Goal: Task Accomplishment & Management: Manage account settings

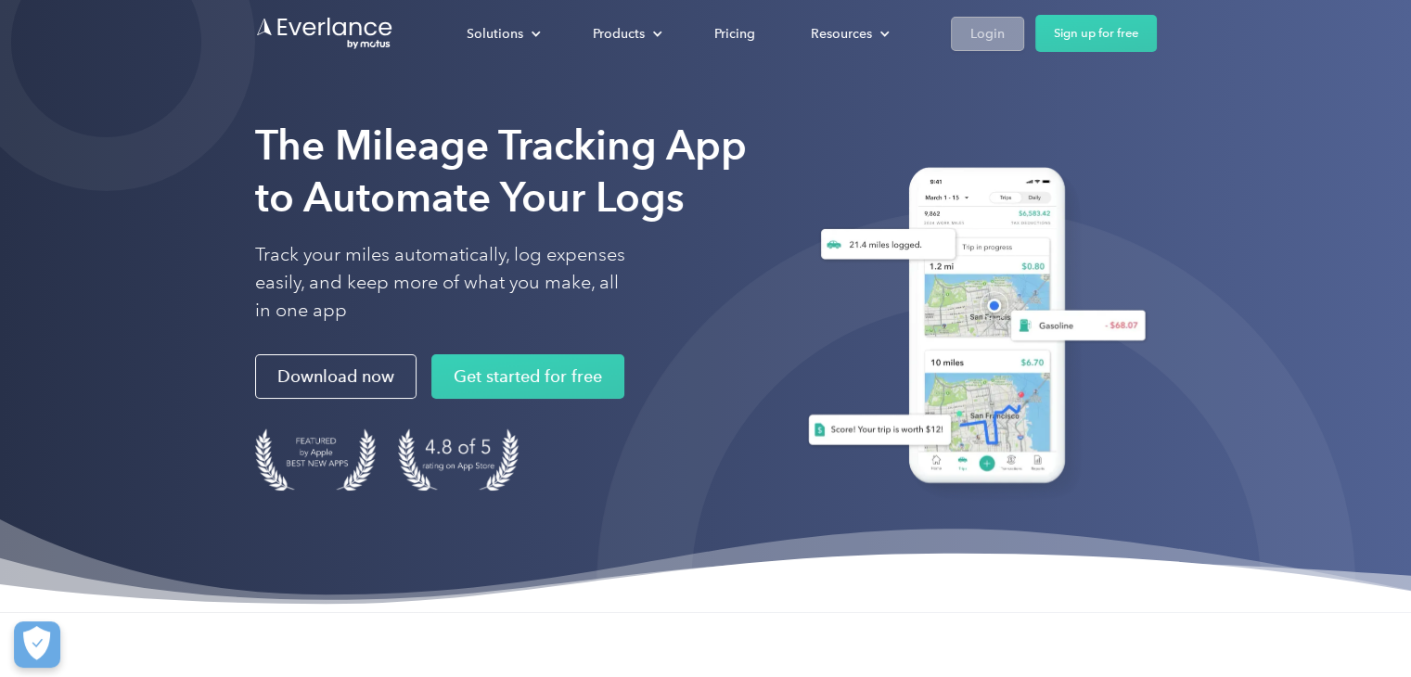
click at [972, 30] on div "Login" at bounding box center [988, 33] width 34 height 23
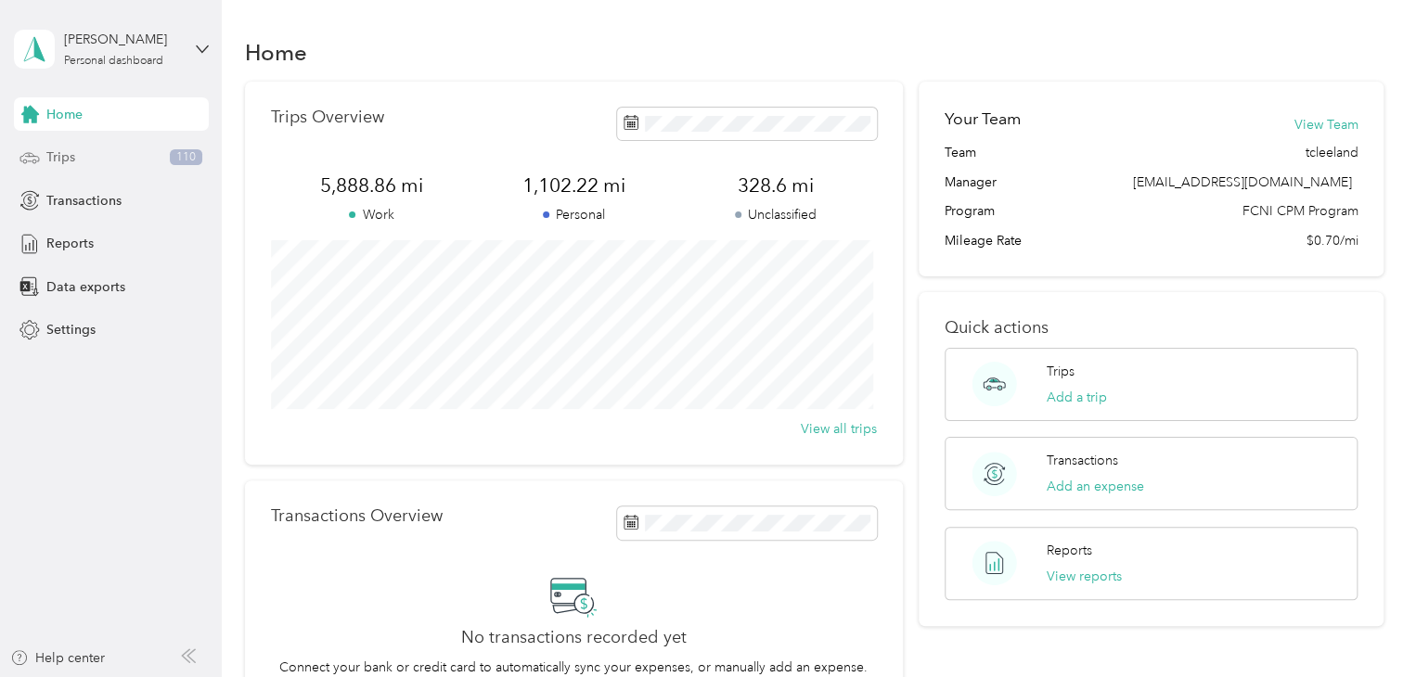
click at [155, 169] on div "Trips 110" at bounding box center [111, 157] width 195 height 33
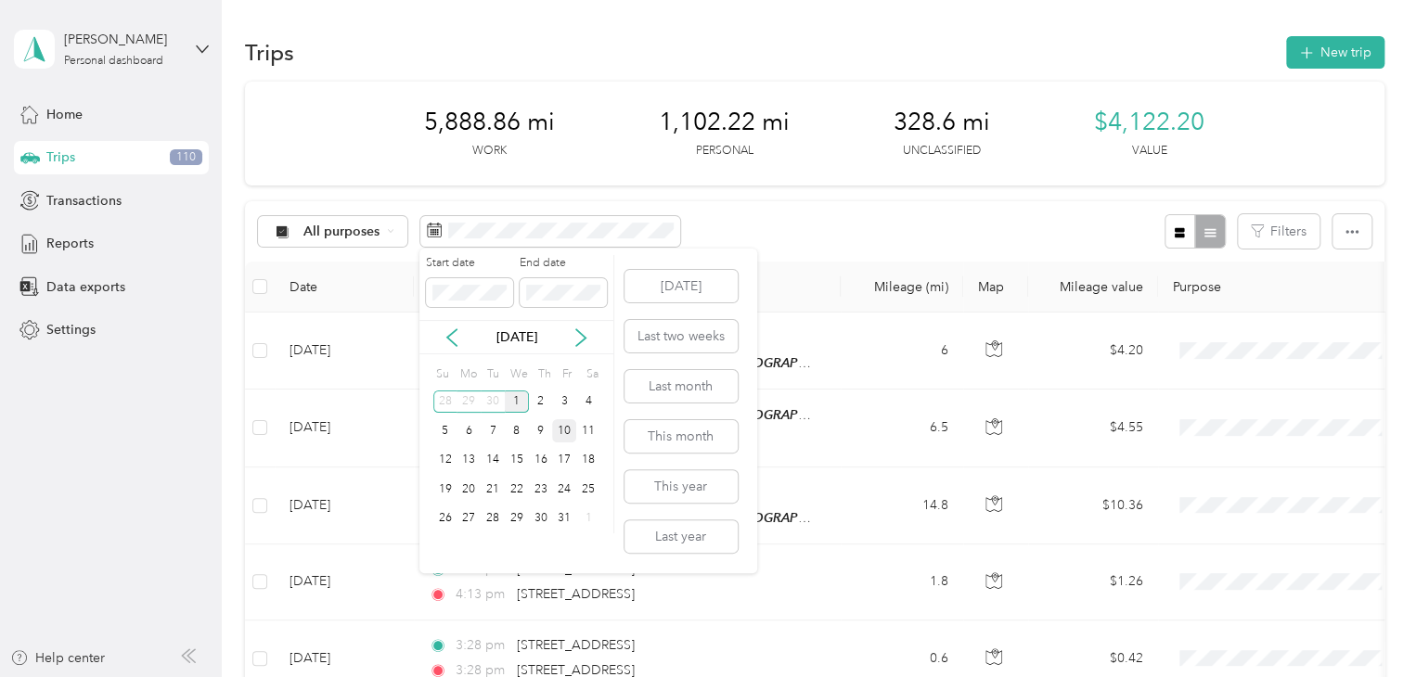
click at [570, 424] on div "10" at bounding box center [564, 430] width 24 height 23
click at [449, 335] on icon at bounding box center [451, 337] width 9 height 17
click at [497, 517] on div "30" at bounding box center [493, 519] width 24 height 23
click at [485, 517] on div "30" at bounding box center [493, 519] width 24 height 23
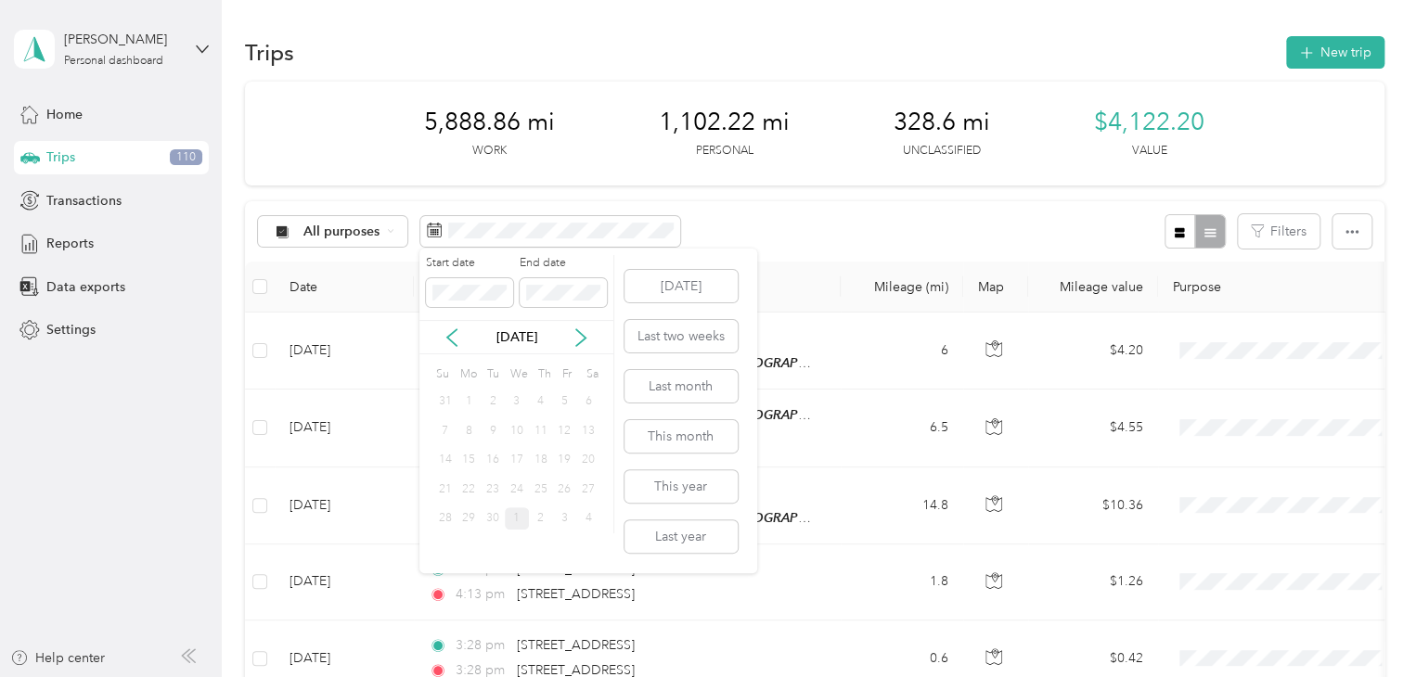
click at [484, 517] on div "30" at bounding box center [493, 519] width 24 height 23
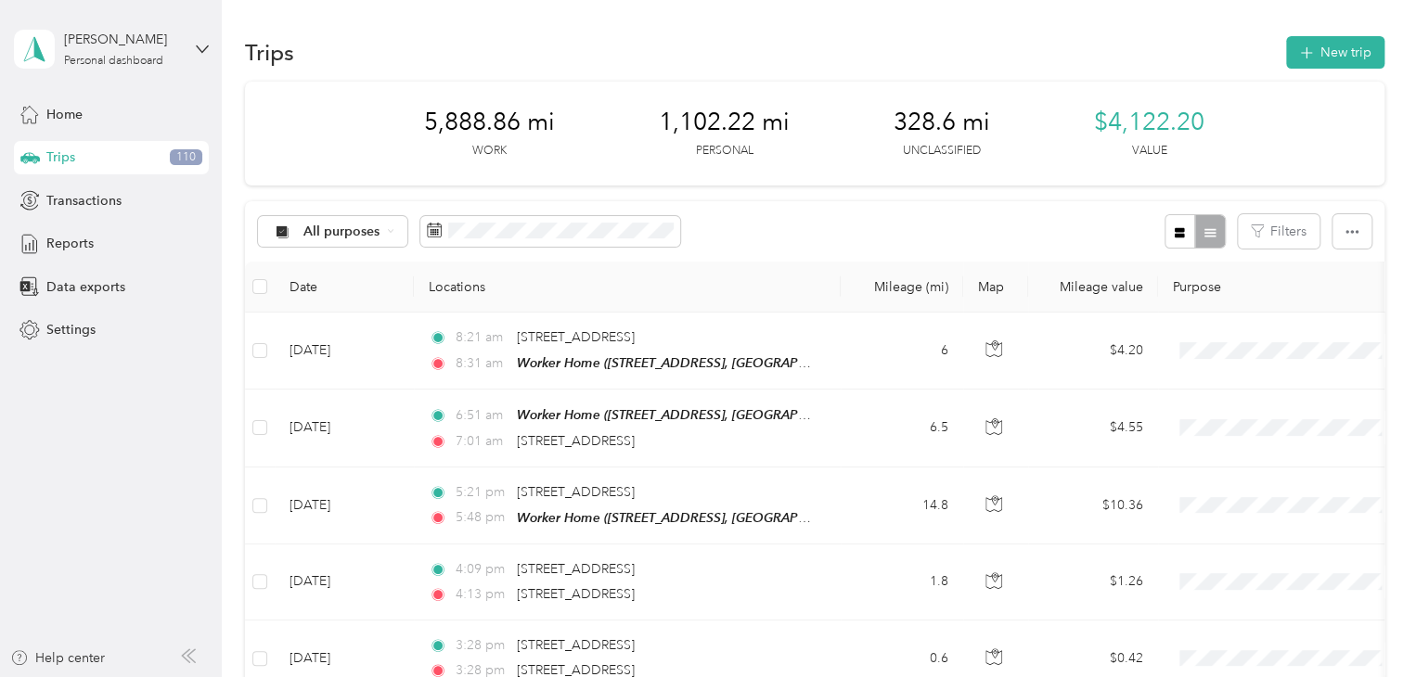
click at [607, 179] on div "5,888.86 mi Work 1,102.22 mi Personal 328.6 mi Unclassified $4,122.20 Value" at bounding box center [815, 134] width 1140 height 104
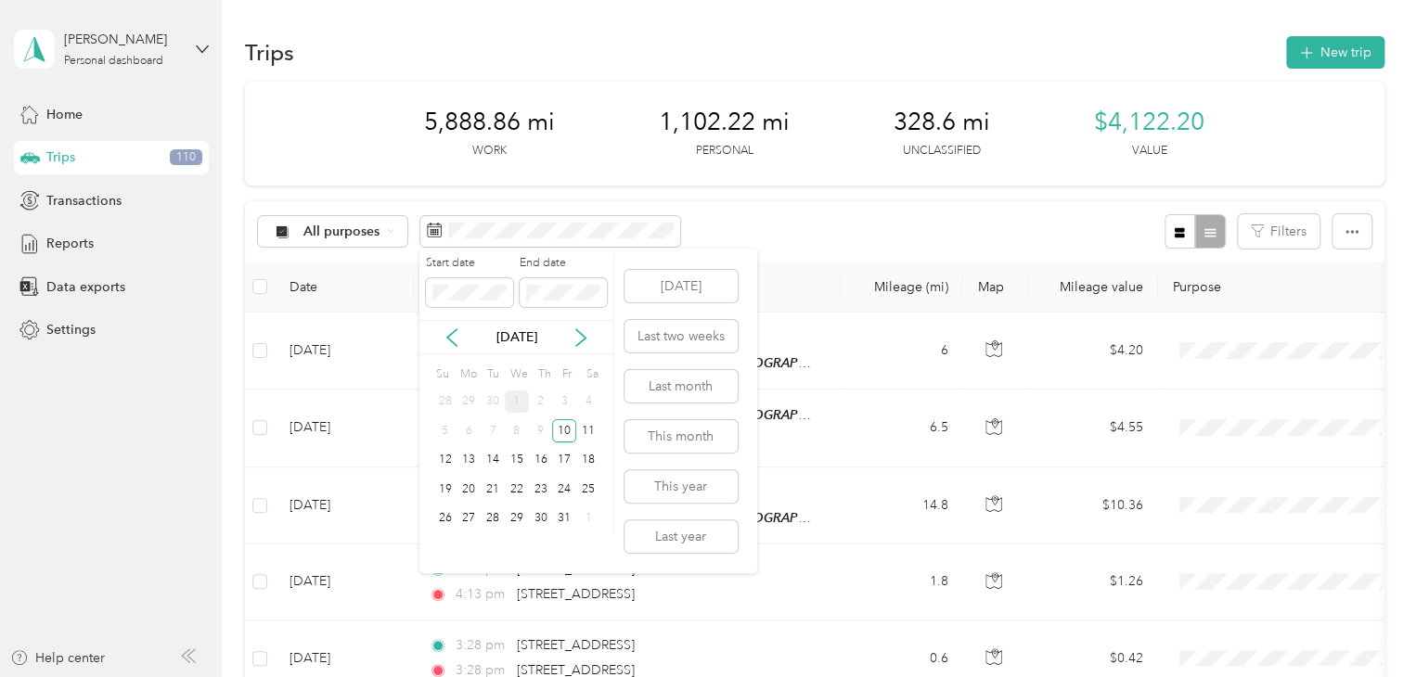
click at [490, 403] on div "30" at bounding box center [493, 402] width 24 height 23
click at [490, 398] on div "30" at bounding box center [493, 402] width 24 height 23
click at [491, 397] on div "30" at bounding box center [493, 402] width 24 height 23
click at [491, 396] on div "30" at bounding box center [493, 402] width 24 height 23
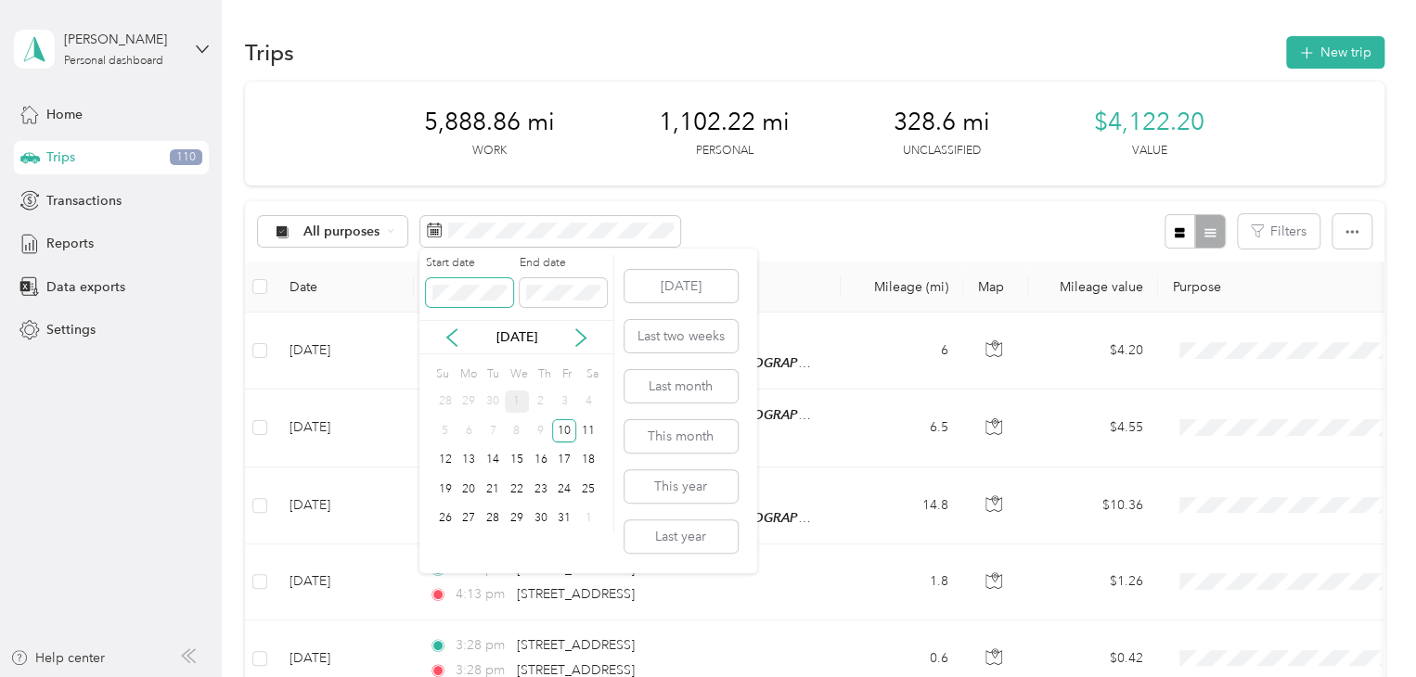
click at [471, 281] on span at bounding box center [469, 293] width 87 height 30
click at [454, 337] on icon at bounding box center [452, 337] width 19 height 19
click at [498, 521] on div "30" at bounding box center [493, 519] width 24 height 23
click at [494, 516] on div "30" at bounding box center [493, 519] width 24 height 23
click at [493, 516] on div "30" at bounding box center [493, 519] width 24 height 23
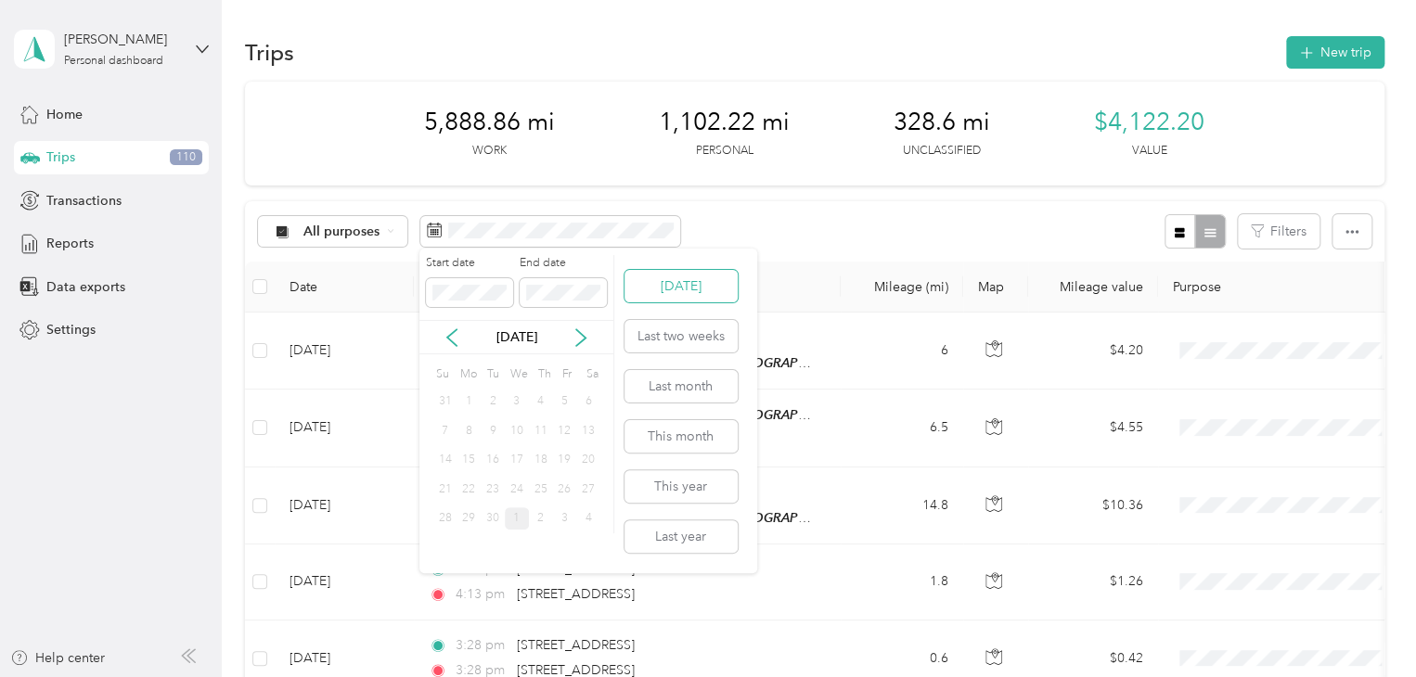
click at [633, 296] on button "[DATE]" at bounding box center [681, 286] width 113 height 32
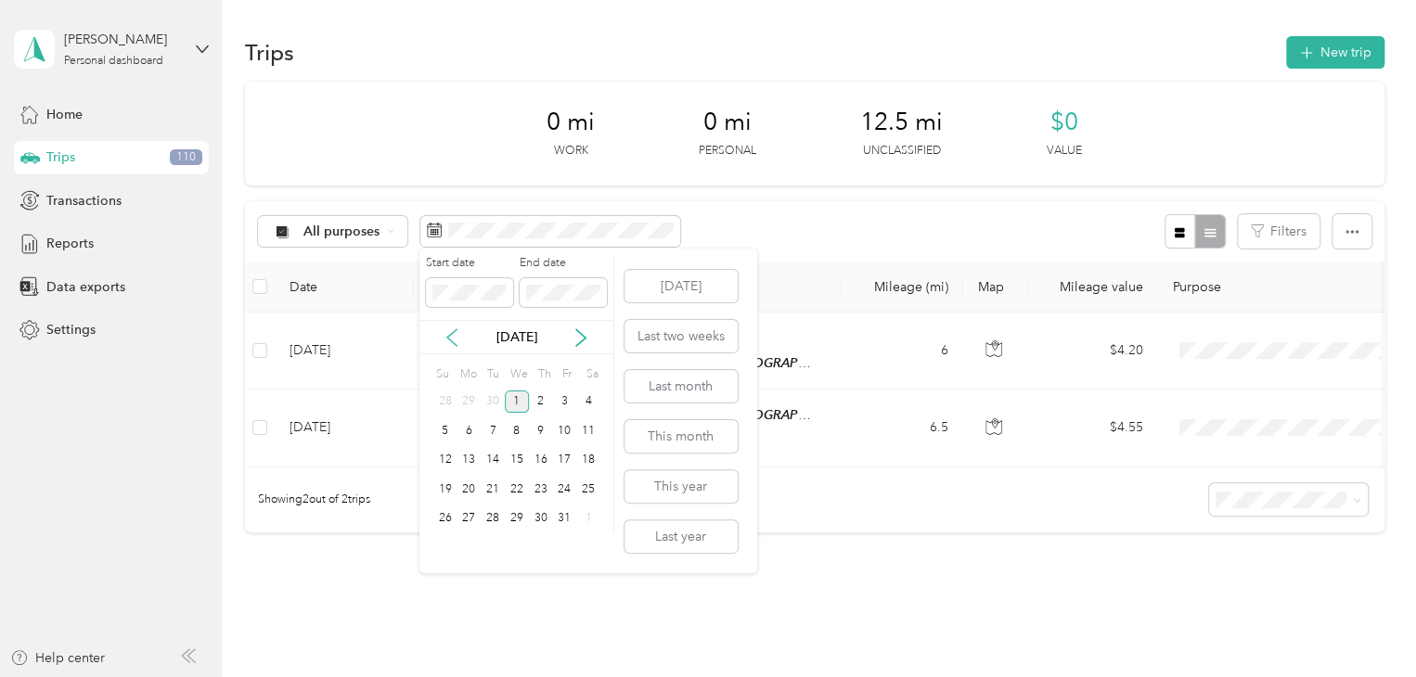
click at [453, 336] on icon at bounding box center [452, 337] width 19 height 19
click at [489, 523] on div "30" at bounding box center [493, 519] width 24 height 23
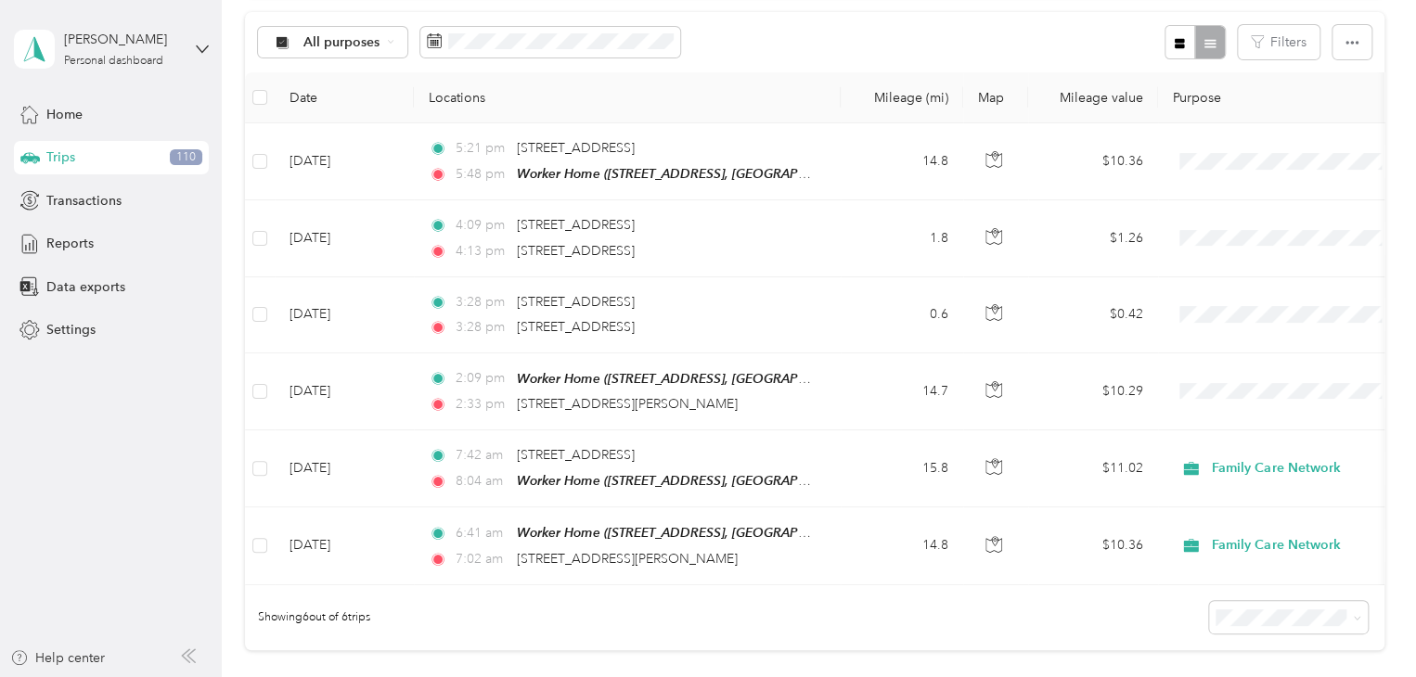
scroll to position [186, 0]
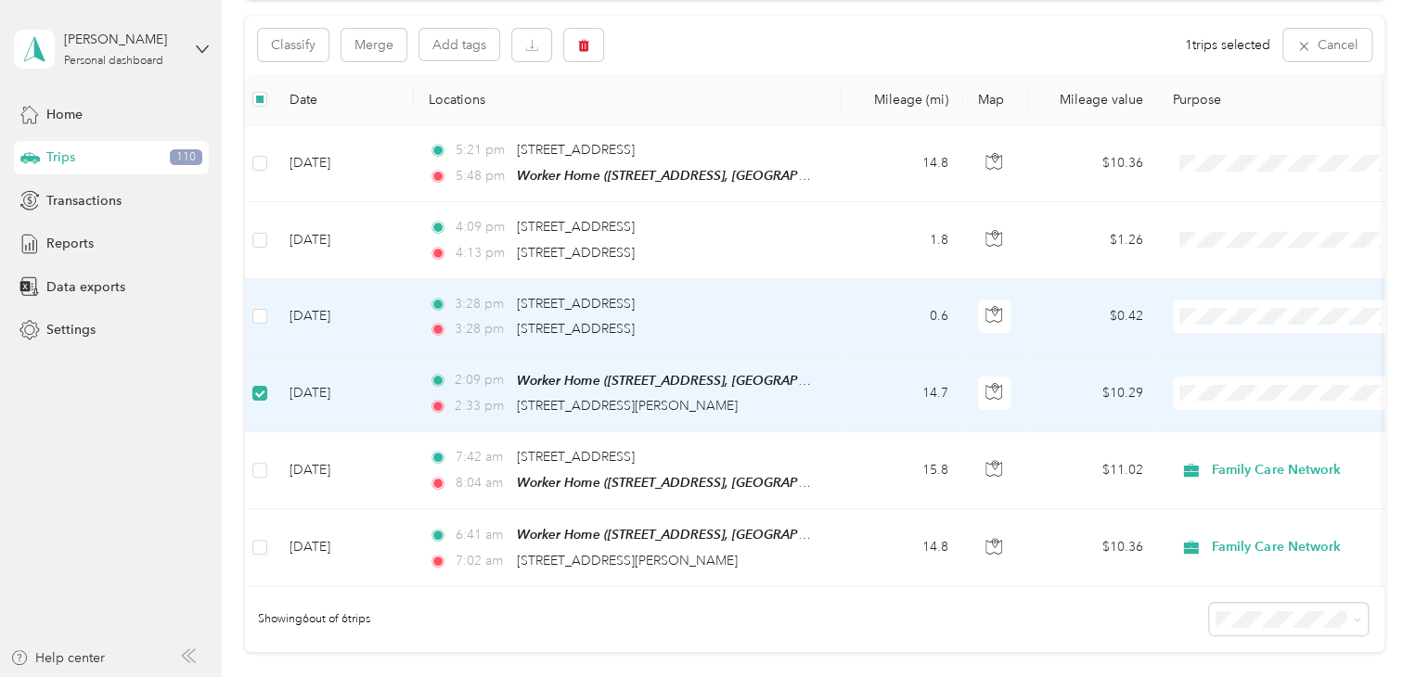
click at [256, 302] on td at bounding box center [260, 317] width 30 height 76
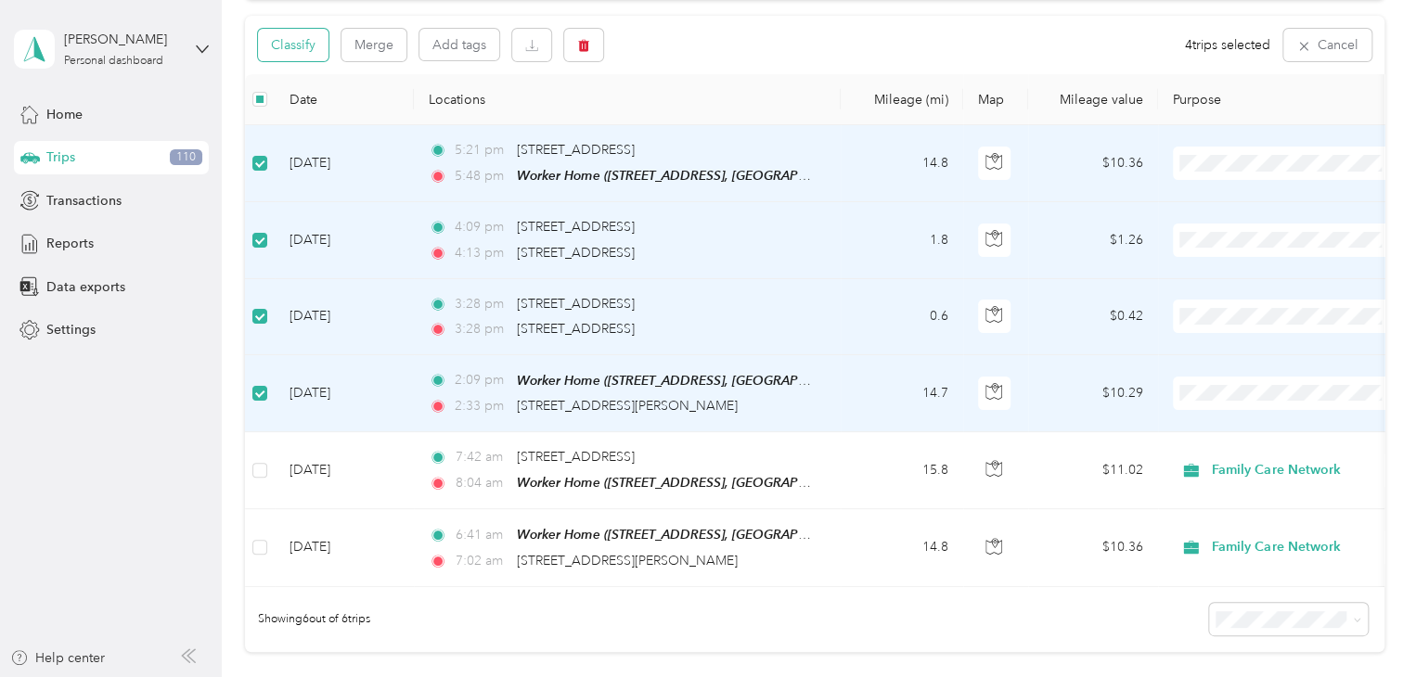
click at [290, 42] on button "Classify" at bounding box center [293, 45] width 71 height 32
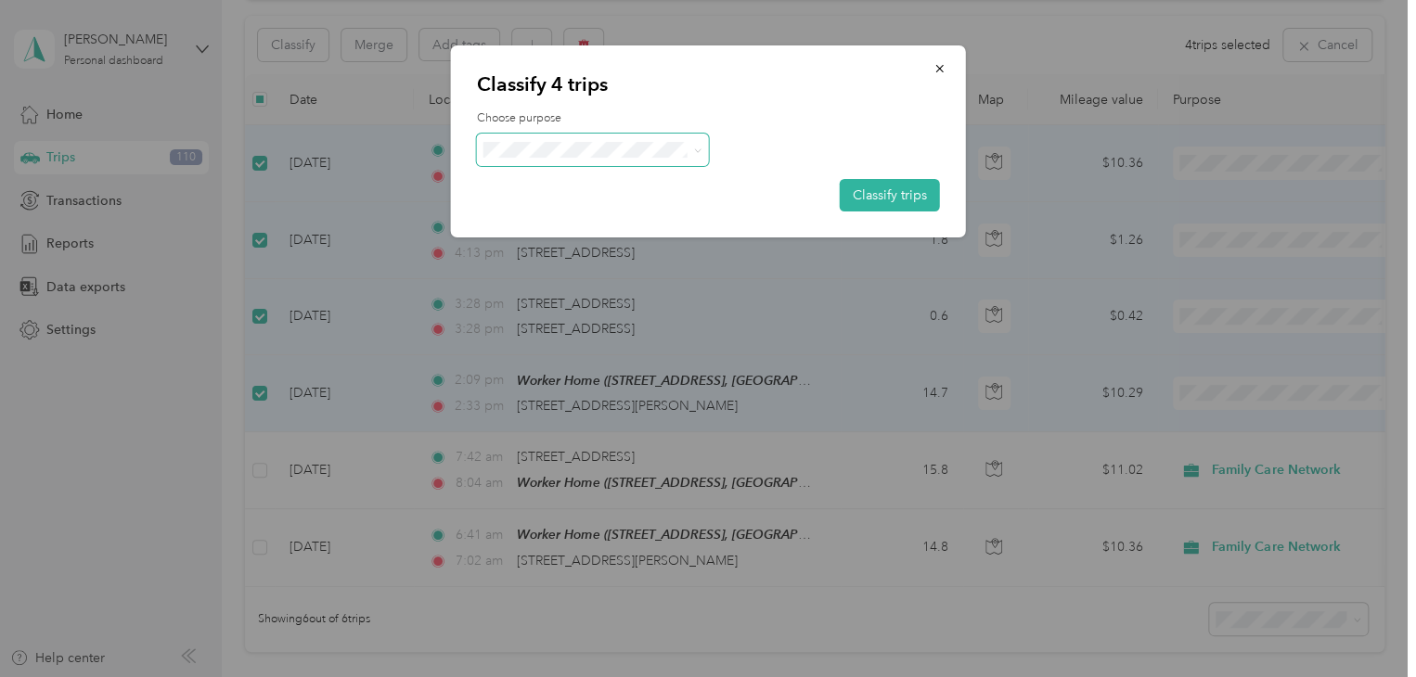
click at [550, 135] on span at bounding box center [593, 150] width 232 height 32
click at [568, 157] on span at bounding box center [593, 150] width 232 height 32
click at [691, 146] on span at bounding box center [694, 149] width 15 height 19
click at [740, 91] on p "Classify 4 trips" at bounding box center [708, 84] width 463 height 26
click at [661, 192] on li "Family Care Network" at bounding box center [592, 184] width 232 height 32
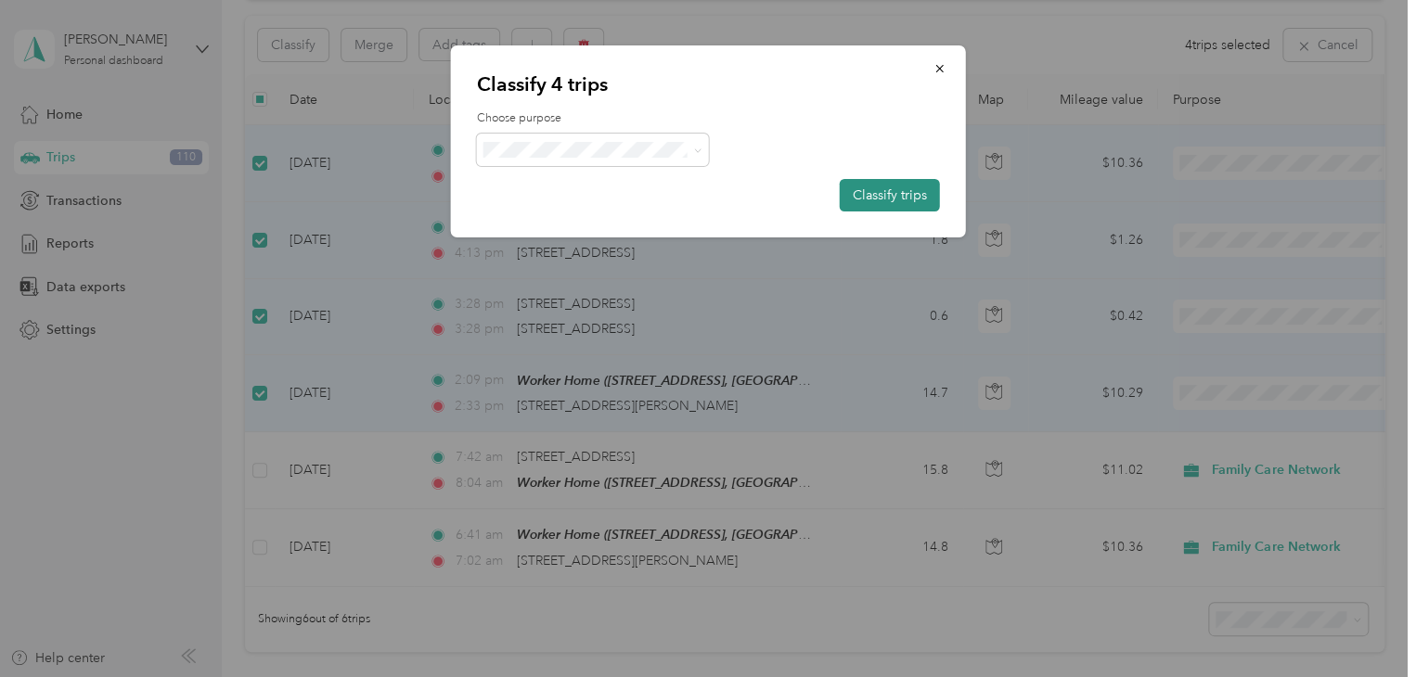
click at [859, 188] on button "Classify trips" at bounding box center [890, 195] width 100 height 32
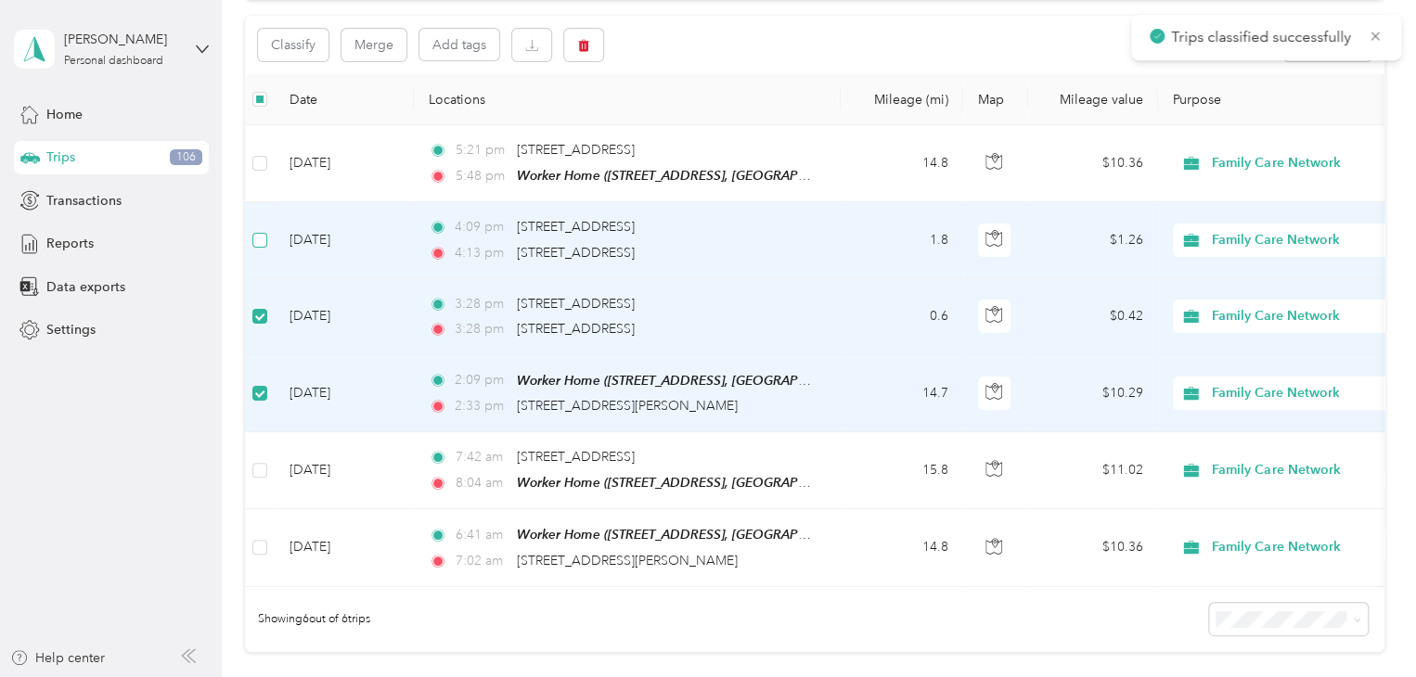
click at [263, 230] on label at bounding box center [259, 240] width 15 height 20
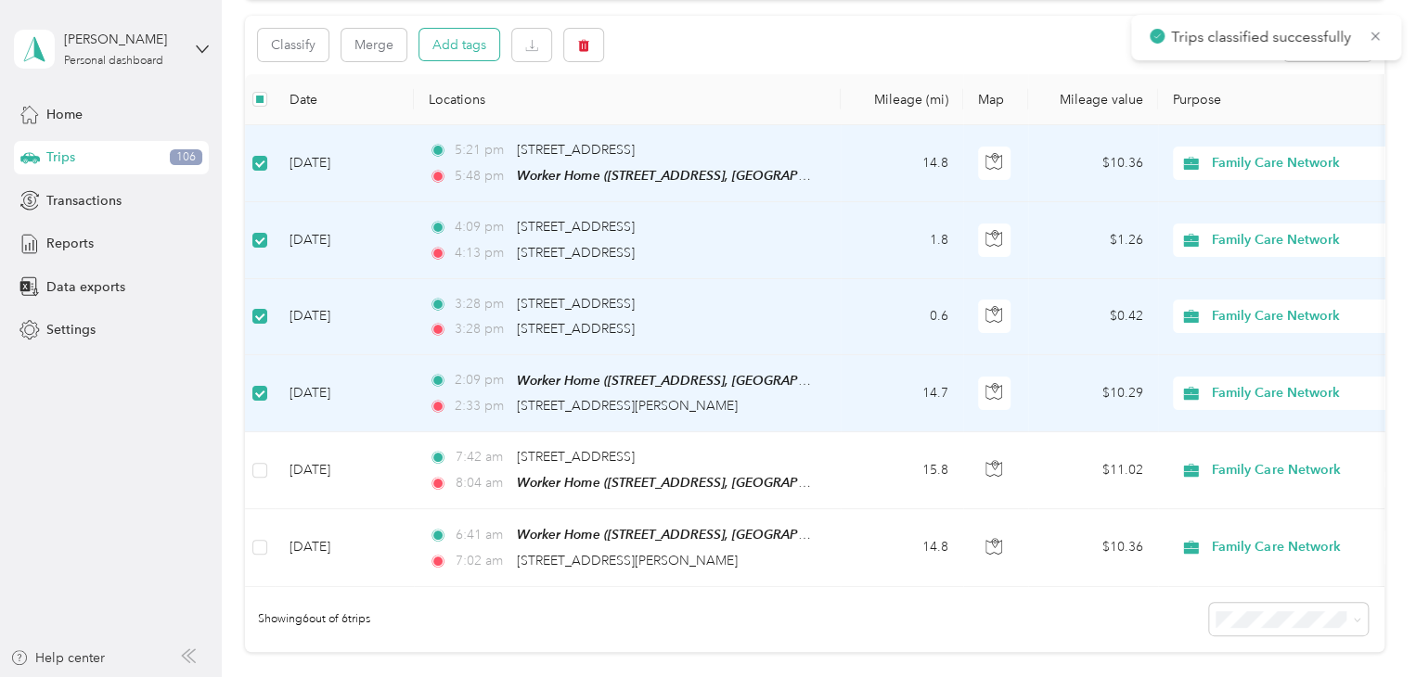
click at [458, 42] on button "Add tags" at bounding box center [459, 45] width 80 height 32
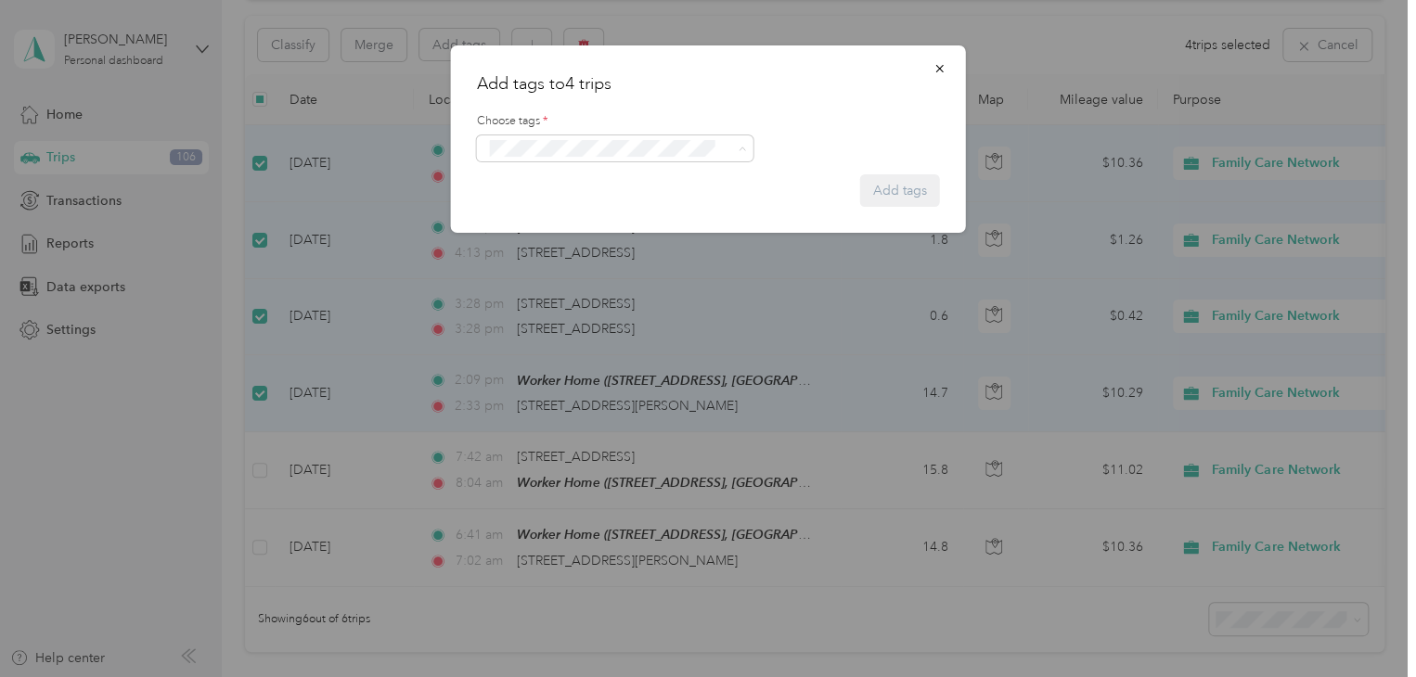
click at [540, 174] on span "Specialty Mhs" at bounding box center [537, 182] width 71 height 17
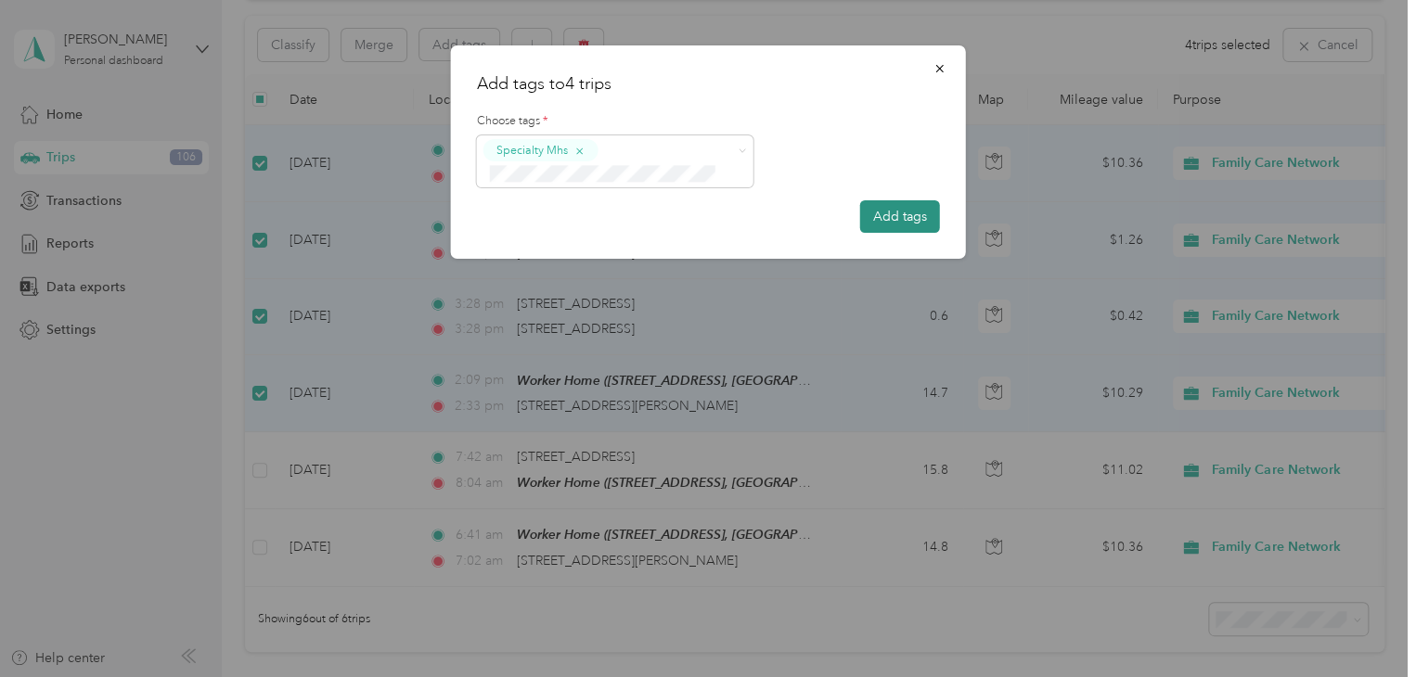
click at [920, 212] on button "Add tags" at bounding box center [900, 216] width 80 height 32
